Goal: Navigation & Orientation: Find specific page/section

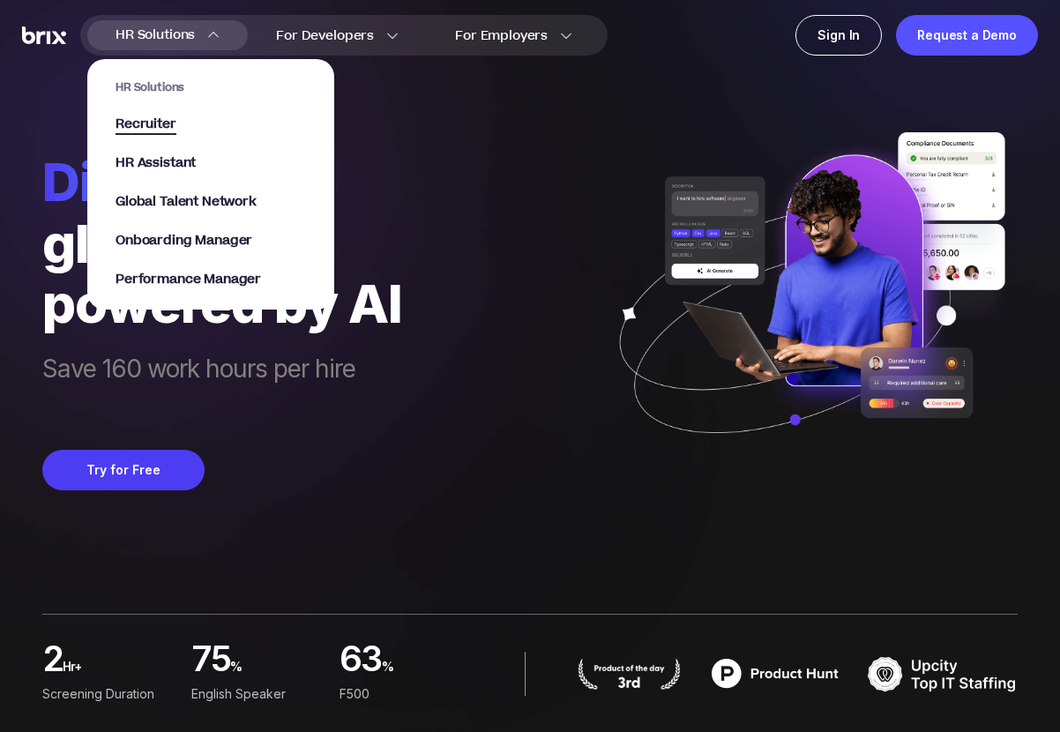
click at [149, 132] on span "Recruiter" at bounding box center [146, 125] width 61 height 20
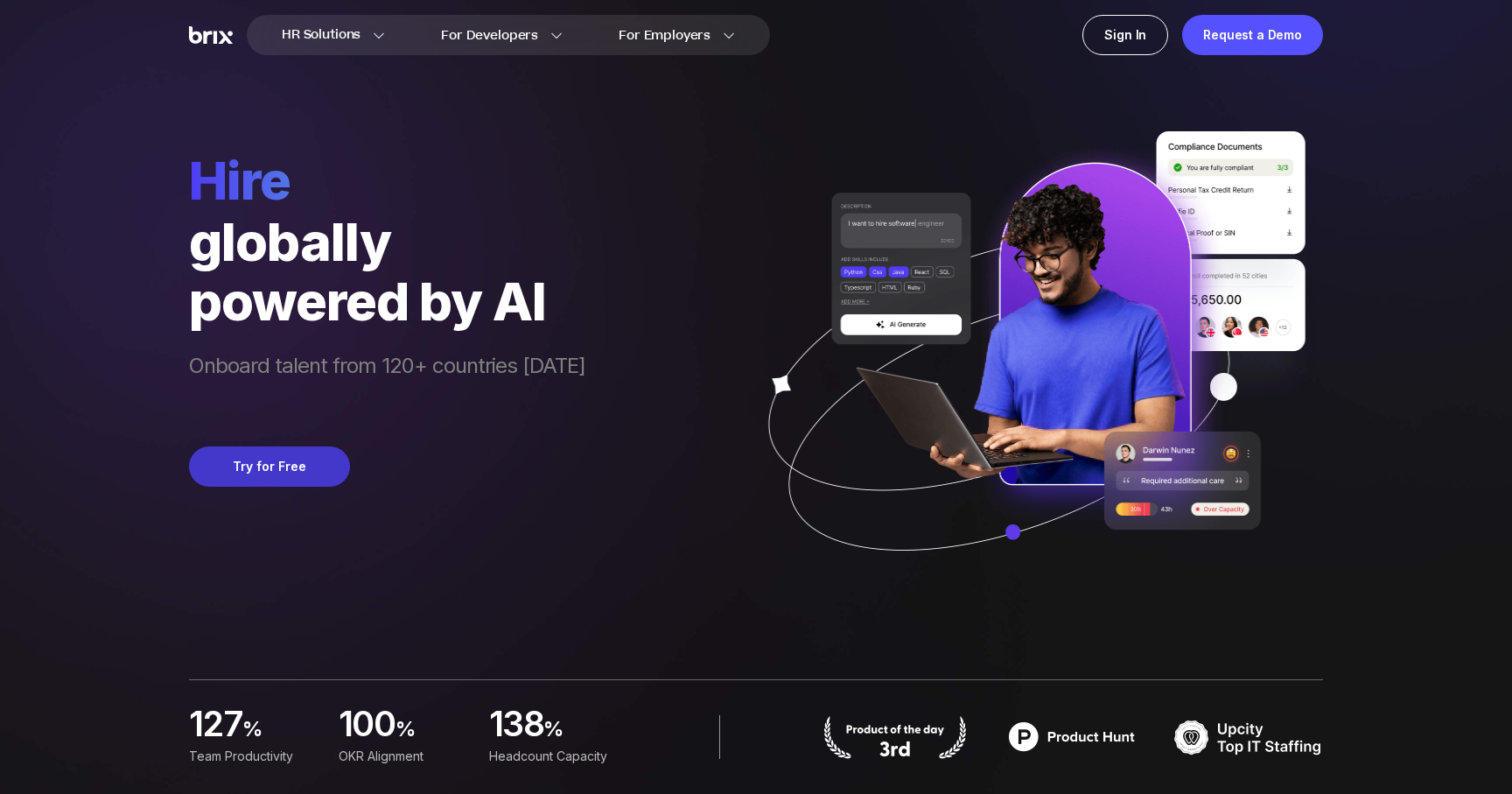
click at [231, 468] on button "Try for Free" at bounding box center [270, 466] width 161 height 41
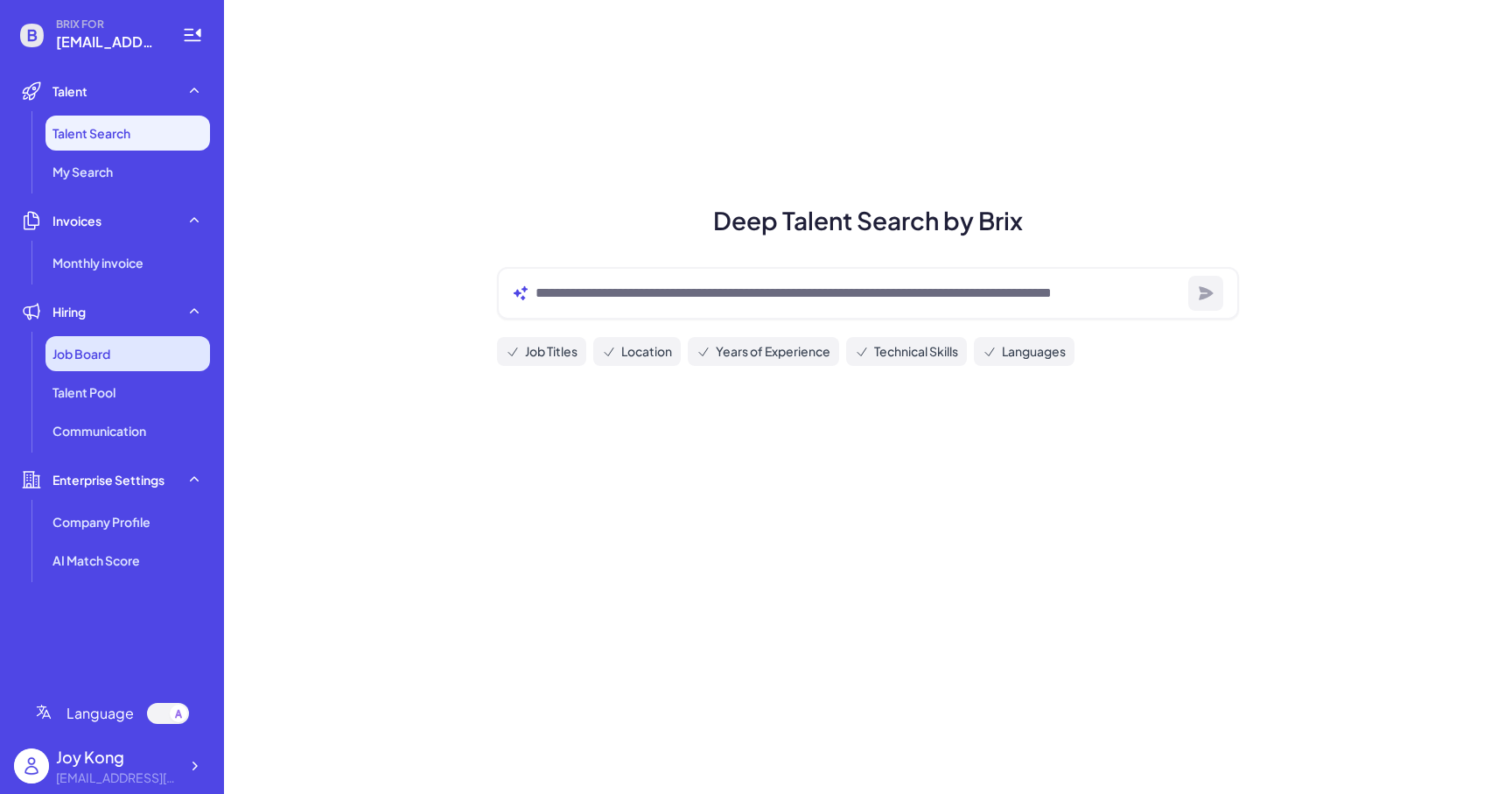
click at [119, 355] on div "Job Board" at bounding box center [128, 353] width 165 height 35
